Goal: Check status: Check status

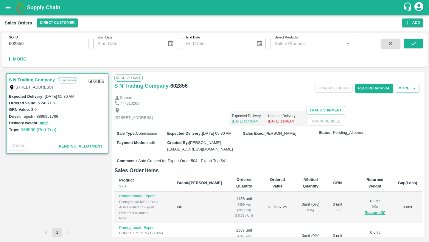
click at [153, 87] on h6 "S N Trading Company" at bounding box center [141, 86] width 54 height 8
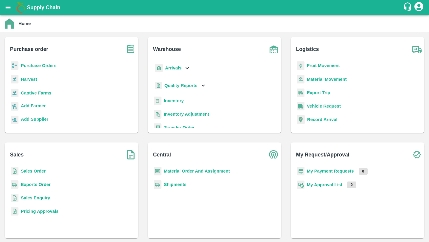
click at [34, 68] on p "Purchase Orders" at bounding box center [39, 65] width 36 height 7
click at [32, 65] on b "Purchase Orders" at bounding box center [39, 65] width 36 height 5
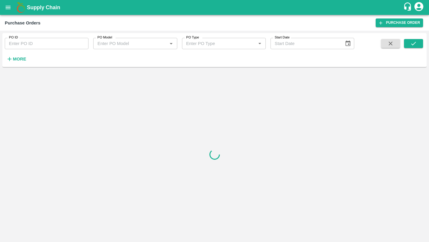
click at [61, 37] on div "PO ID PO ID" at bounding box center [44, 41] width 88 height 16
click at [58, 48] on input "PO ID" at bounding box center [47, 43] width 84 height 11
paste input "126936"
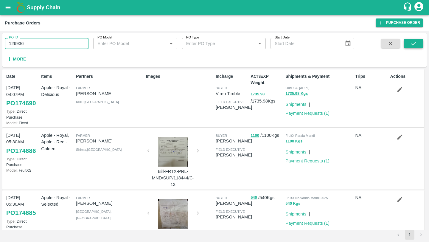
type input "126936"
click at [411, 43] on icon "submit" at bounding box center [413, 43] width 7 height 7
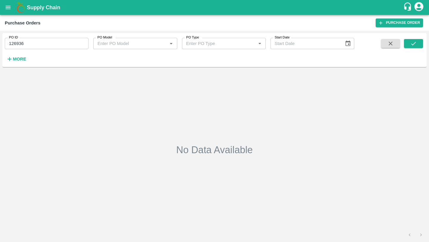
click at [137, 2] on div "Supply Chain" at bounding box center [214, 7] width 429 height 15
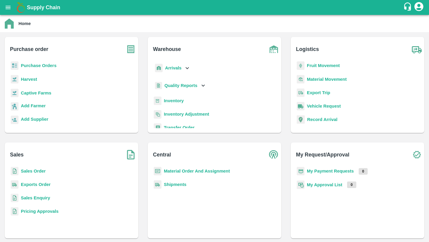
click at [30, 67] on b "Purchase Orders" at bounding box center [39, 65] width 36 height 5
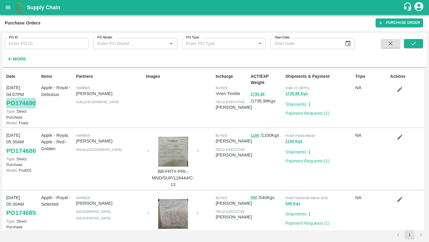
click at [29, 103] on link "PO 174690" at bounding box center [20, 103] width 29 height 11
click at [8, 11] on button "open drawer" at bounding box center [8, 8] width 14 height 14
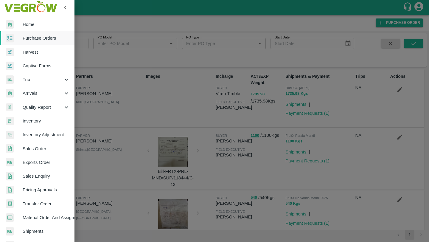
click at [18, 24] on div at bounding box center [14, 24] width 17 height 9
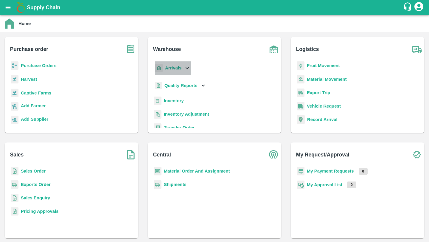
click at [166, 68] on b "Arrivals" at bounding box center [173, 67] width 16 height 5
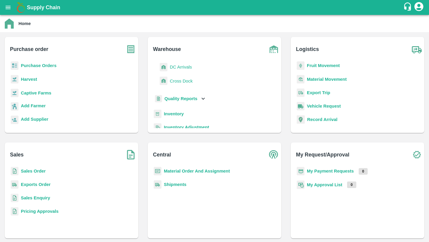
scroll to position [29, 0]
click at [174, 116] on p "Inventory" at bounding box center [174, 113] width 20 height 7
click at [172, 113] on b "Inventory" at bounding box center [174, 113] width 20 height 5
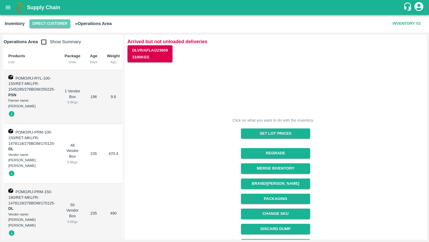
click at [52, 21] on button "Direct Customer" at bounding box center [49, 23] width 41 height 9
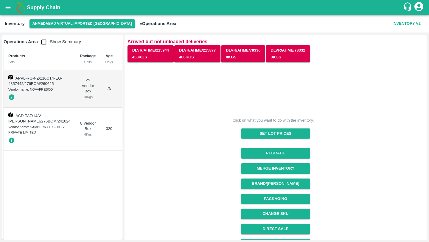
click at [84, 140] on td "8 Vendor Box 4 Kgs" at bounding box center [87, 128] width 25 height 43
click at [11, 143] on icon "button" at bounding box center [12, 140] width 6 height 6
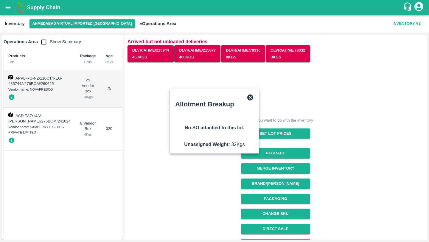
click at [246, 101] on icon at bounding box center [249, 97] width 7 height 7
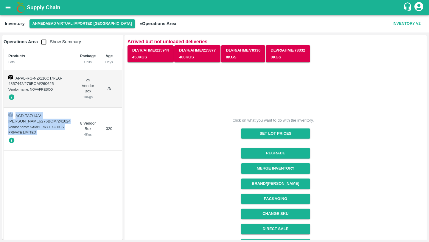
drag, startPoint x: 60, startPoint y: 125, endPoint x: 14, endPoint y: 116, distance: 47.3
click at [14, 116] on tr "ACD-TAZ/14/V-GJ-SAMBER/276BOM/241024 Vendor name: SAMBERRY EXOTICS PRIVATE LIMI…" at bounding box center [86, 128] width 165 height 43
click at [44, 135] on div "Vendor name: SAMBERRY EXOTICS PRIVATE LIMITED" at bounding box center [39, 129] width 62 height 11
drag, startPoint x: 52, startPoint y: 138, endPoint x: 16, endPoint y: 123, distance: 38.5
click at [16, 123] on td "ACD-TAZ/14/V-GJ-SAMBER/276BOM/241024 Vendor name: SAMBERRY EXOTICS PRIVATE LIMI…" at bounding box center [40, 128] width 72 height 43
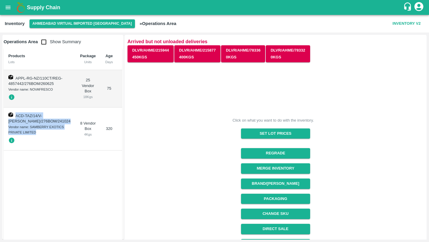
copy td "ACD-TAZ/14/V-GJ-SAMBER/276BOM/241024 Vendor name: SAMBERRY EXOTICS PRIVATE LIMI…"
click at [11, 143] on icon "button" at bounding box center [12, 140] width 6 height 6
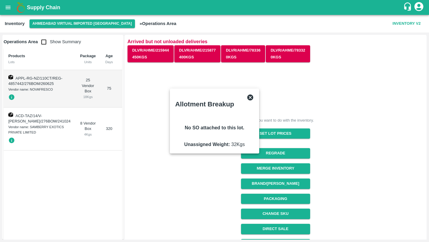
click at [170, 121] on div at bounding box center [170, 121] width 0 height 0
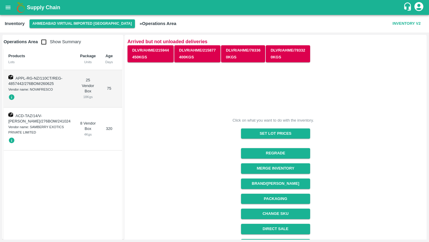
click at [31, 124] on td "ACD-TAZ/14/V-GJ-SAMBER/276BOM/241024 Vendor name: SAMBERRY EXOTICS PRIVATE LIMI…" at bounding box center [40, 128] width 72 height 43
drag, startPoint x: 31, startPoint y: 132, endPoint x: 52, endPoint y: 138, distance: 22.2
click at [52, 135] on div "Vendor name: SAMBERRY EXOTICS PRIVATE LIMITED" at bounding box center [39, 129] width 62 height 11
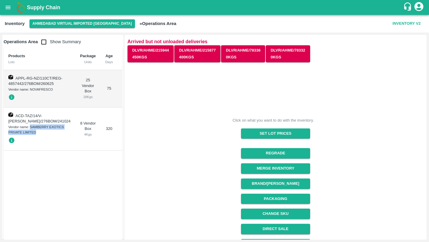
drag, startPoint x: 30, startPoint y: 132, endPoint x: 53, endPoint y: 139, distance: 23.7
click at [53, 135] on div "Vendor name: SAMBERRY EXOTICS PRIVATE LIMITED" at bounding box center [39, 129] width 62 height 11
copy div "SAMBERRY EXOTICS PRIVATE LIMITED"
click at [49, 124] on span "ACD-TAZ/14/V-GJ-SAMBER/276BOM/241024" at bounding box center [39, 118] width 62 height 10
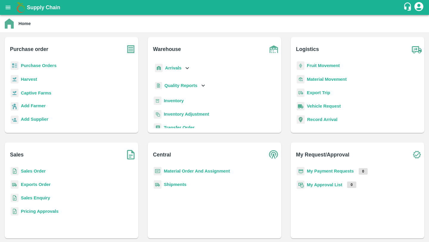
click at [328, 64] on b "Fruit Movement" at bounding box center [323, 65] width 33 height 5
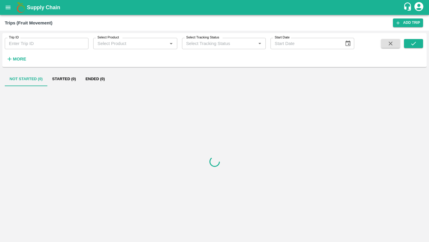
click at [46, 46] on input "Trip ID" at bounding box center [47, 43] width 84 height 11
paste input "68968"
type input "68968"
click at [412, 39] on div "Trip ID 68968 Trip ID Select Product Select Product   * Select Tracking Status …" at bounding box center [214, 49] width 424 height 29
click at [412, 43] on icon "submit" at bounding box center [413, 43] width 7 height 7
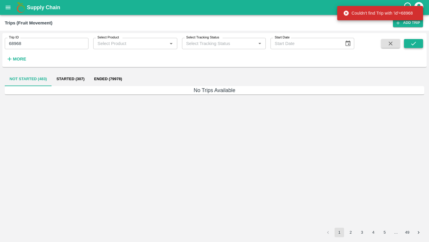
click at [412, 43] on icon "submit" at bounding box center [413, 43] width 7 height 7
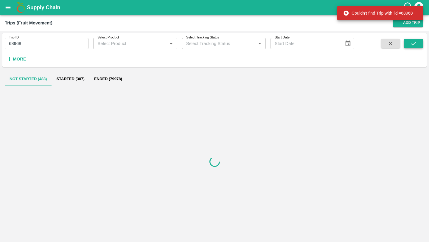
click at [412, 43] on icon "submit" at bounding box center [413, 43] width 7 height 7
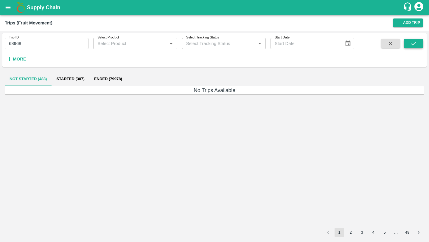
click at [410, 46] on icon "submit" at bounding box center [413, 43] width 7 height 7
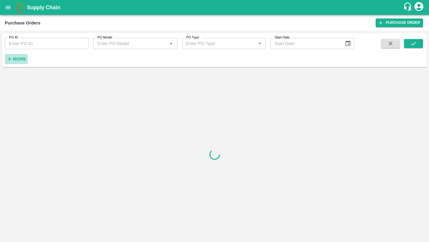
click at [16, 60] on strong "More" at bounding box center [19, 59] width 13 height 5
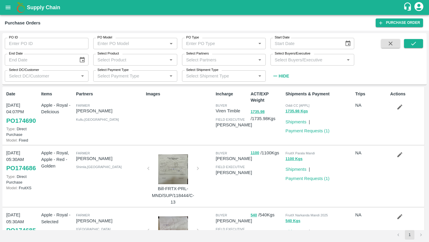
click at [231, 59] on input "Select Partners" at bounding box center [219, 60] width 70 height 8
paste input "SAMBERRY EXOTICS PRIVATE LIMITED"
type input "SAMBERRY EXOTICS PRIVATE LIMITED"
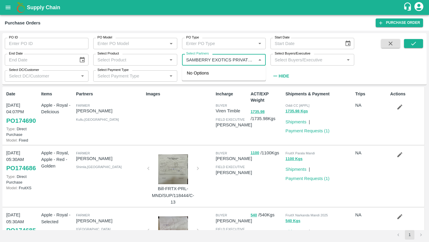
scroll to position [0, 17]
click at [227, 73] on div "SAMBERRY EXOTICS PRIVATE LIMITED-, -9890791786" at bounding box center [231, 80] width 57 height 20
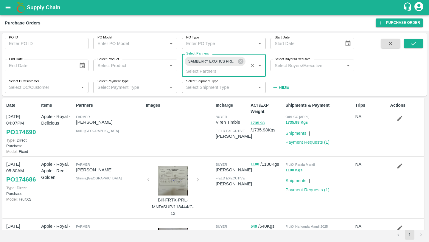
scroll to position [0, 0]
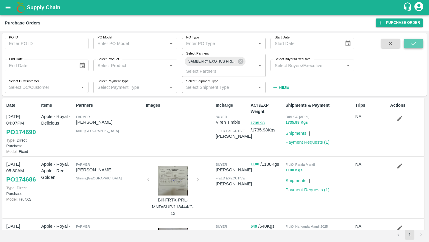
click at [421, 45] on button "submit" at bounding box center [413, 43] width 19 height 9
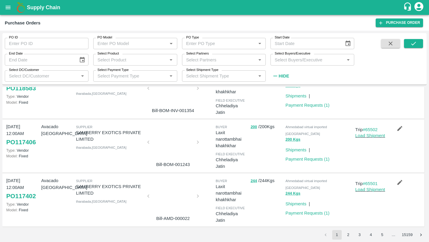
scroll to position [387, 0]
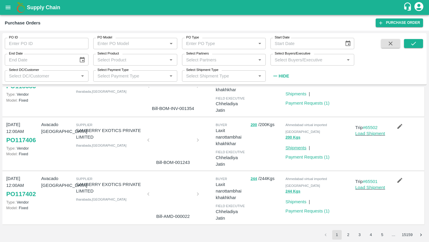
click at [296, 145] on link "Shipments" at bounding box center [295, 147] width 21 height 5
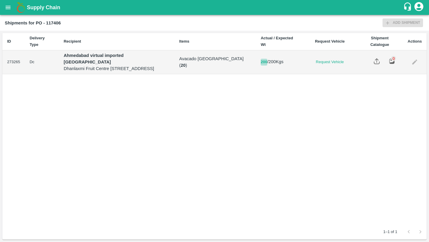
click at [267, 64] on button "200" at bounding box center [263, 62] width 7 height 7
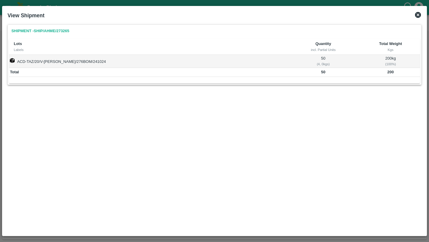
click at [424, 15] on div "View Shipment Shipment - SHIP/AHME/273265 Lots Labels Quantity incl. Partial Un…" at bounding box center [214, 120] width 424 height 229
click at [422, 15] on div "View Shipment" at bounding box center [214, 15] width 418 height 13
click at [415, 15] on icon at bounding box center [418, 15] width 6 height 6
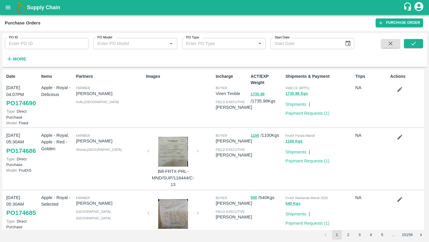
click at [189, 157] on div at bounding box center [173, 152] width 45 height 30
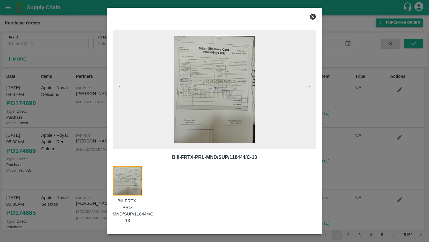
click at [58, 124] on div at bounding box center [214, 121] width 429 height 242
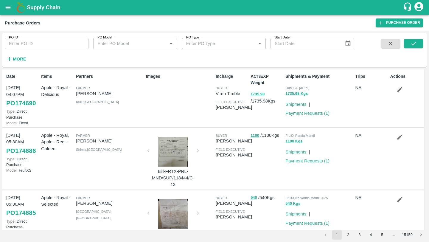
click at [18, 60] on strong "More" at bounding box center [19, 59] width 13 height 5
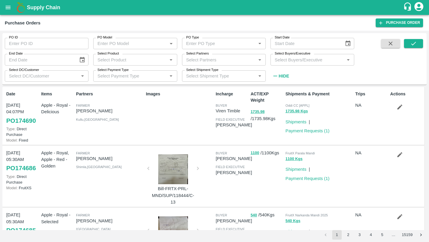
click at [219, 60] on input "Select Partners" at bounding box center [219, 60] width 70 height 8
paste input "SAMBERRY EXOTICS PRIVATE LIMITED"
type input "SAMBERRY EXOTICS PRIVATE LIMITED"
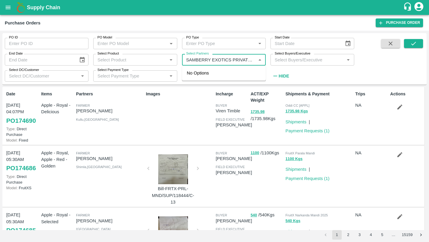
scroll to position [0, 17]
click at [251, 74] on div "SAMBERRY EXOTICS PRIVATE LIMITED-, -9890791786" at bounding box center [231, 80] width 57 height 20
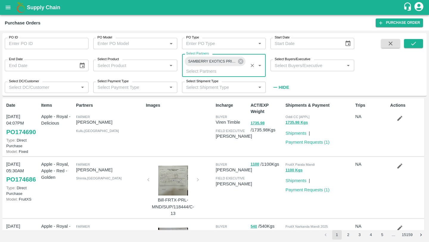
scroll to position [0, 0]
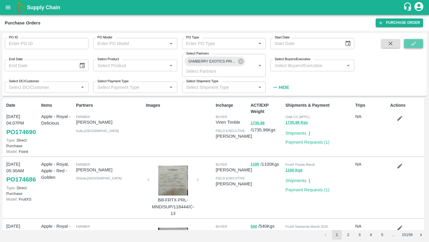
click at [420, 44] on button "submit" at bounding box center [413, 43] width 19 height 9
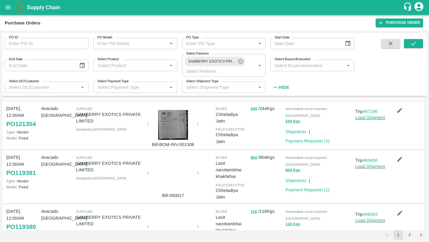
scroll to position [398, 0]
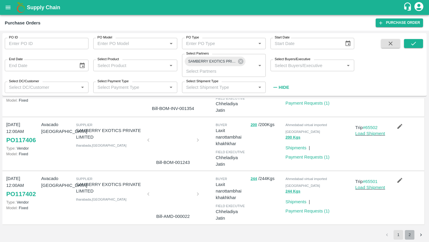
click at [409, 236] on button "2" at bounding box center [409, 235] width 10 height 10
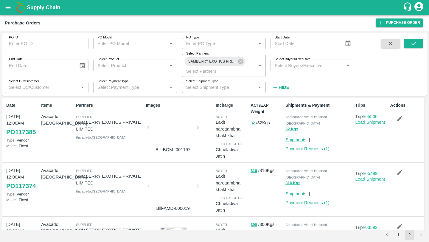
click at [290, 137] on link "Shipments" at bounding box center [295, 139] width 21 height 5
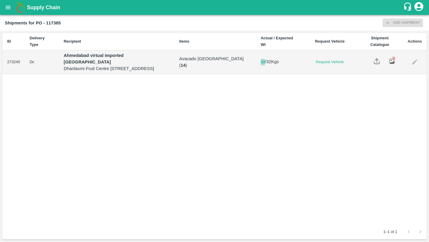
click at [265, 61] on button "32" at bounding box center [262, 62] width 4 height 7
click at [52, 23] on b "Shipments for PO - 117385" at bounding box center [33, 23] width 56 height 5
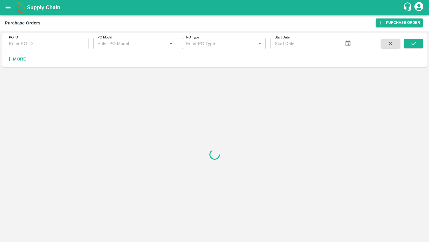
click at [75, 44] on input "PO ID" at bounding box center [47, 43] width 84 height 11
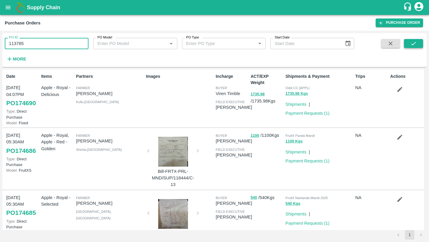
click at [417, 42] on button "submit" at bounding box center [413, 43] width 19 height 9
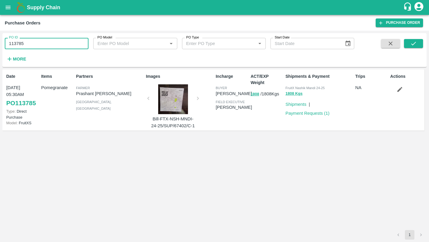
click at [52, 43] on input "113785" at bounding box center [47, 43] width 84 height 11
type input "117385"
click at [408, 41] on button "submit" at bounding box center [413, 43] width 19 height 9
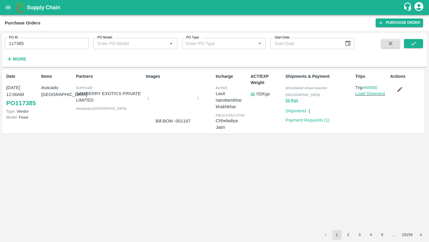
click at [320, 117] on p "Payment Requests ( 1 )" at bounding box center [307, 120] width 44 height 7
click at [320, 118] on link "Payment Requests ( 1 )" at bounding box center [307, 120] width 44 height 5
click at [23, 100] on link "PO 117385" at bounding box center [20, 103] width 29 height 11
click at [254, 94] on button "32" at bounding box center [252, 94] width 4 height 7
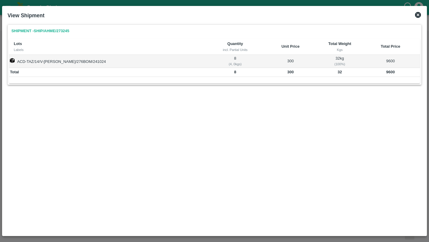
click at [53, 32] on link "Shipment - SHIP/AHME/273245" at bounding box center [40, 31] width 62 height 10
click at [419, 18] on icon at bounding box center [417, 14] width 7 height 7
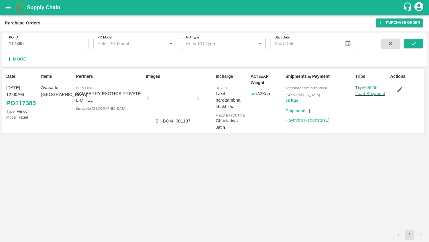
click at [35, 41] on input "117385" at bounding box center [47, 43] width 84 height 11
type input "117385"
click at [22, 62] on h6 "More" at bounding box center [19, 59] width 13 height 8
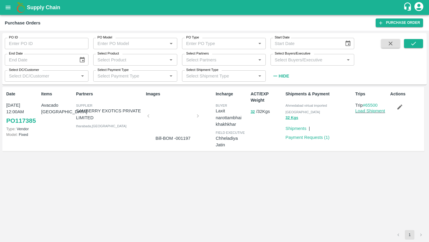
click at [292, 61] on input "Select Buyers/Executive" at bounding box center [307, 60] width 70 height 8
click at [224, 62] on input "Select Partners" at bounding box center [219, 60] width 70 height 8
paste input "avacad"
type input "avacad"
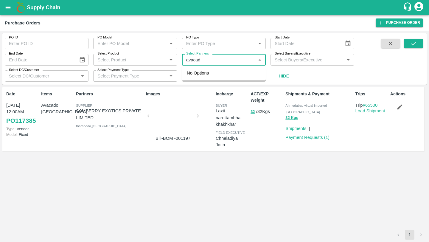
type input "117385"
type input "samberry"
click at [223, 79] on div "SAMBERRY EXOTICS PRIVATE LIMITED-, -9890791786" at bounding box center [231, 80] width 57 height 20
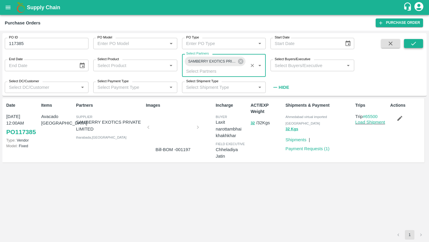
click at [411, 45] on icon "submit" at bounding box center [413, 43] width 7 height 7
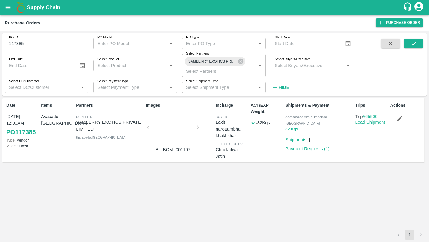
click at [63, 46] on input "117385" at bounding box center [47, 43] width 84 height 11
type input "117385"
click at [412, 49] on span at bounding box center [413, 65] width 19 height 53
click at [407, 45] on button "submit" at bounding box center [413, 43] width 19 height 9
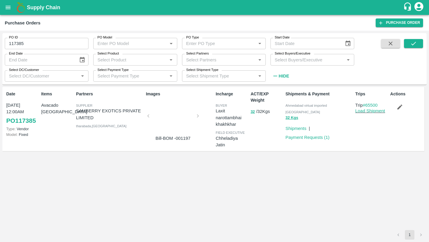
click at [57, 46] on input "117385" at bounding box center [47, 43] width 84 height 11
type input "117385"
click at [209, 62] on input "Select Partners" at bounding box center [219, 60] width 70 height 8
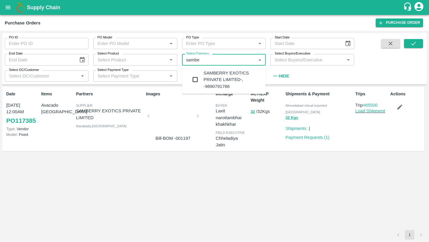
type input "samber"
click at [216, 76] on div "SAMBERRY EXOTICS PRIVATE LIMITED-, -9890791786" at bounding box center [231, 80] width 57 height 20
type input "117385"
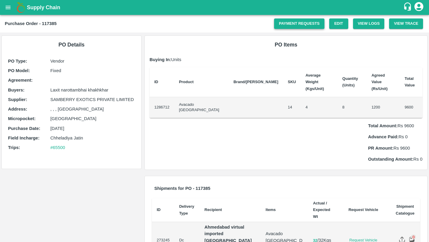
click at [302, 21] on link "Payment Requests" at bounding box center [299, 23] width 50 height 10
click at [403, 27] on button "View Trace" at bounding box center [406, 23] width 34 height 10
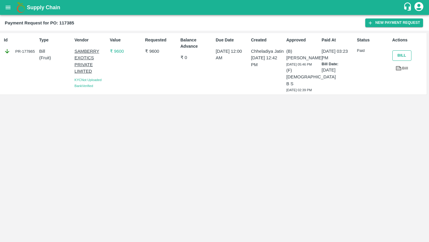
click at [399, 53] on button "Bill" at bounding box center [401, 55] width 19 height 10
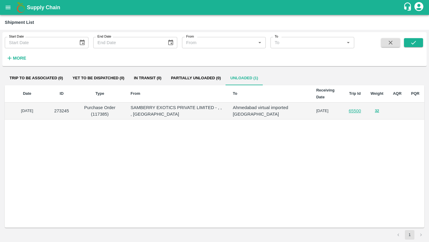
click at [350, 111] on link "65500" at bounding box center [354, 110] width 12 height 5
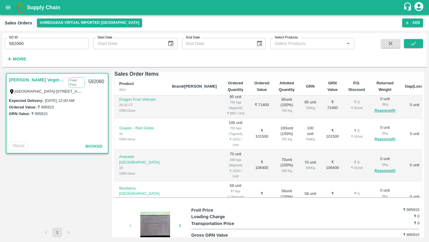
scroll to position [299, 0]
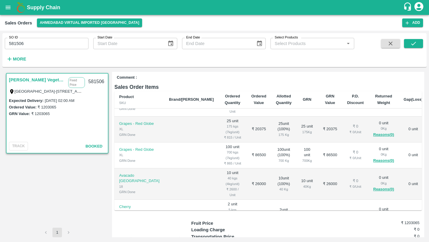
scroll to position [273, 0]
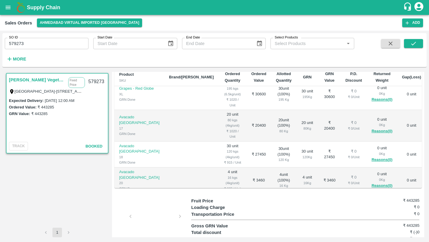
scroll to position [212, 0]
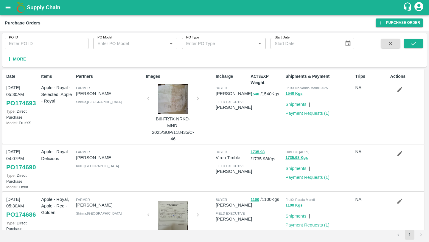
click at [23, 60] on strong "More" at bounding box center [19, 59] width 13 height 5
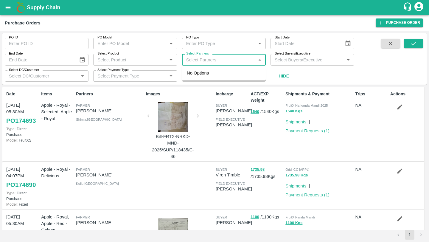
click at [229, 62] on input "Select Partners" at bounding box center [219, 60] width 70 height 8
click at [228, 76] on div "No Options" at bounding box center [224, 72] width 84 height 15
click at [220, 62] on input "Select Partners" at bounding box center [219, 60] width 70 height 8
type input "samberry"
click at [222, 76] on div "SAMBERRY EXOTICS PRIVATE LIMITED-, -9890791786" at bounding box center [231, 80] width 57 height 20
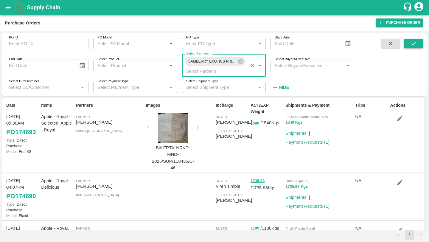
click at [416, 45] on icon "submit" at bounding box center [413, 43] width 7 height 7
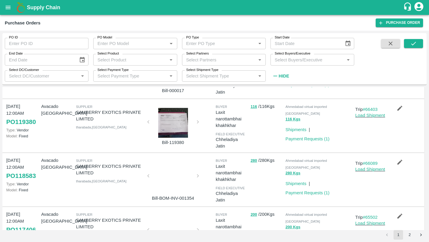
scroll to position [387, 0]
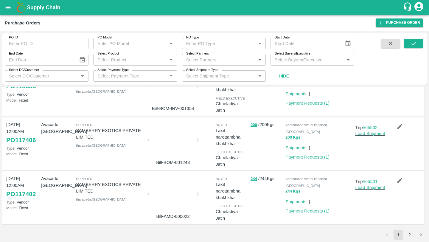
click at [408, 235] on button "2" at bounding box center [409, 235] width 10 height 10
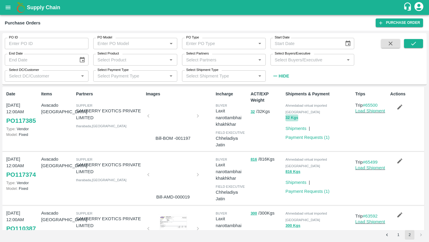
click at [292, 114] on button "32 Kgs" at bounding box center [291, 117] width 13 height 7
